Goal: Information Seeking & Learning: Check status

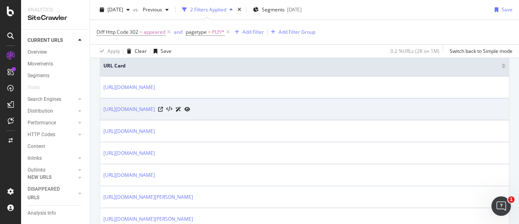
scroll to position [192, 0]
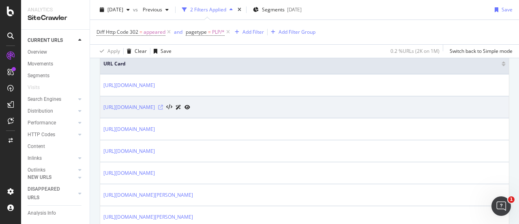
click at [163, 106] on icon at bounding box center [160, 107] width 5 height 5
